Goal: Task Accomplishment & Management: Manage account settings

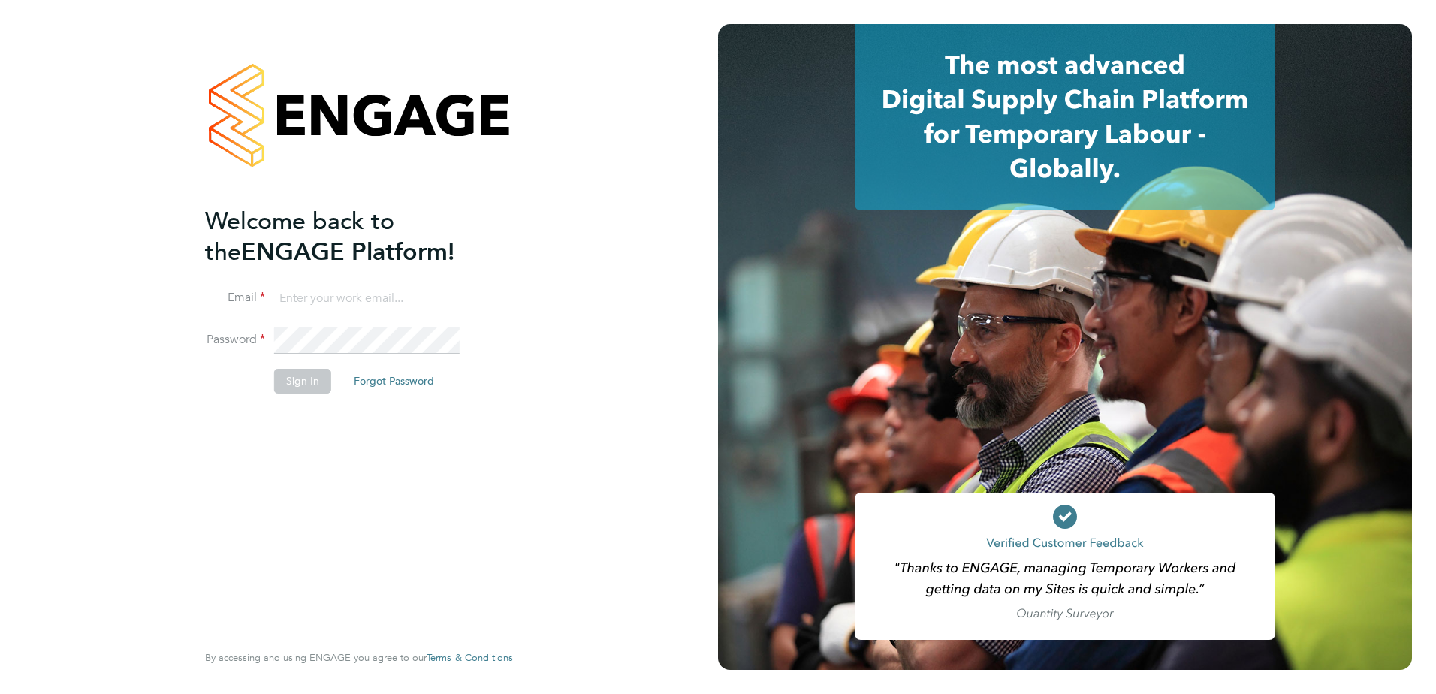
click at [336, 294] on input at bounding box center [366, 298] width 185 height 27
click at [582, 446] on div "Welcome back to the ENGAGE Platform! Email Password Sign In Forgot Password Ent…" at bounding box center [359, 347] width 718 height 694
click at [373, 291] on input at bounding box center [366, 298] width 185 height 27
type input "[EMAIL_ADDRESS][PERSON_NAME][DOMAIN_NAME]"
click at [299, 385] on button "Sign In" at bounding box center [302, 381] width 57 height 24
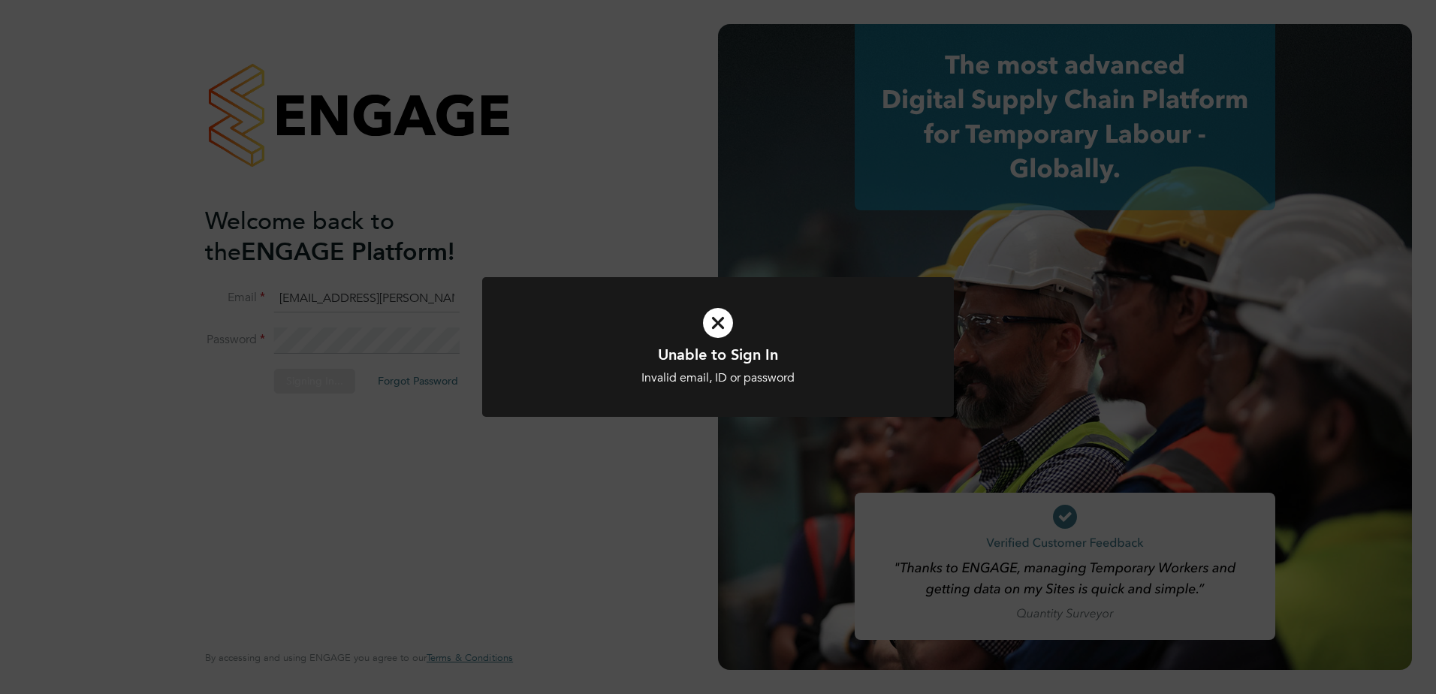
click at [597, 518] on div "Unable to Sign In Invalid email, ID or password Cancel Okay" at bounding box center [718, 347] width 1436 height 694
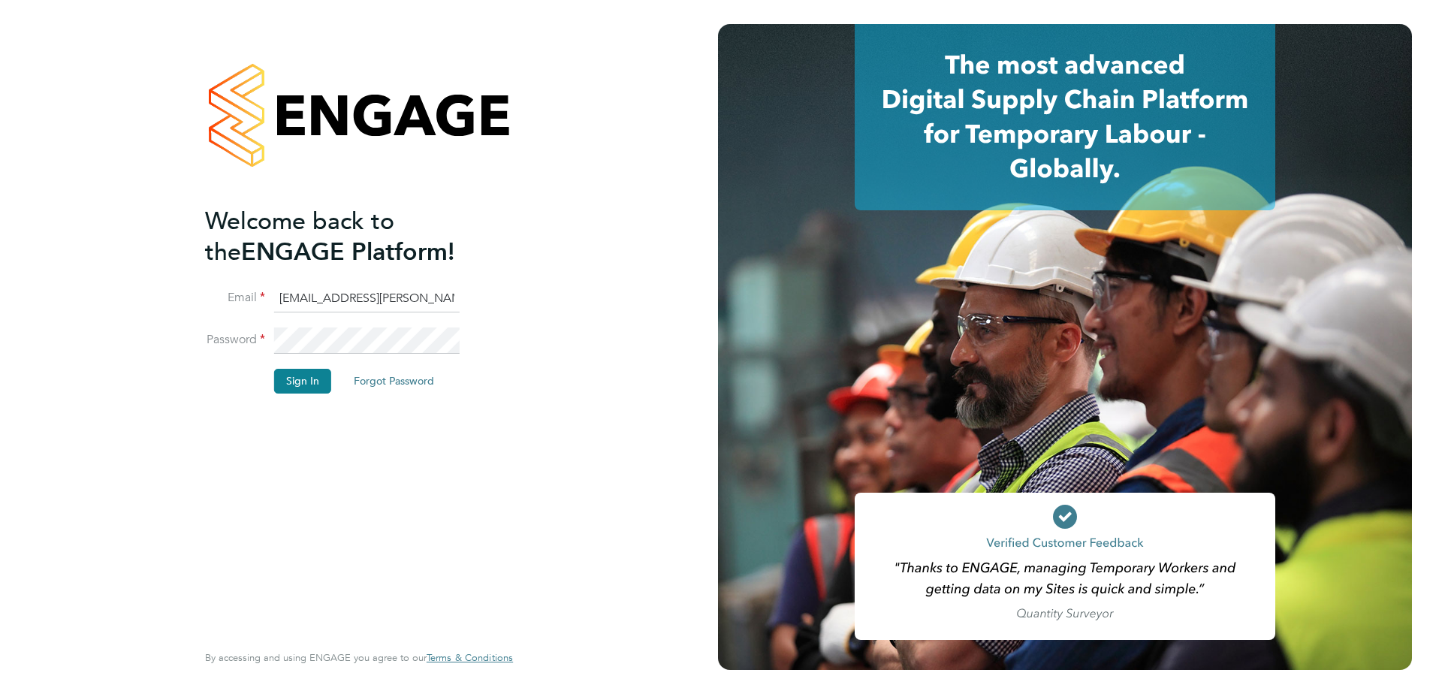
click at [410, 382] on button "Forgot Password" at bounding box center [394, 381] width 104 height 24
